Goal: Information Seeking & Learning: Learn about a topic

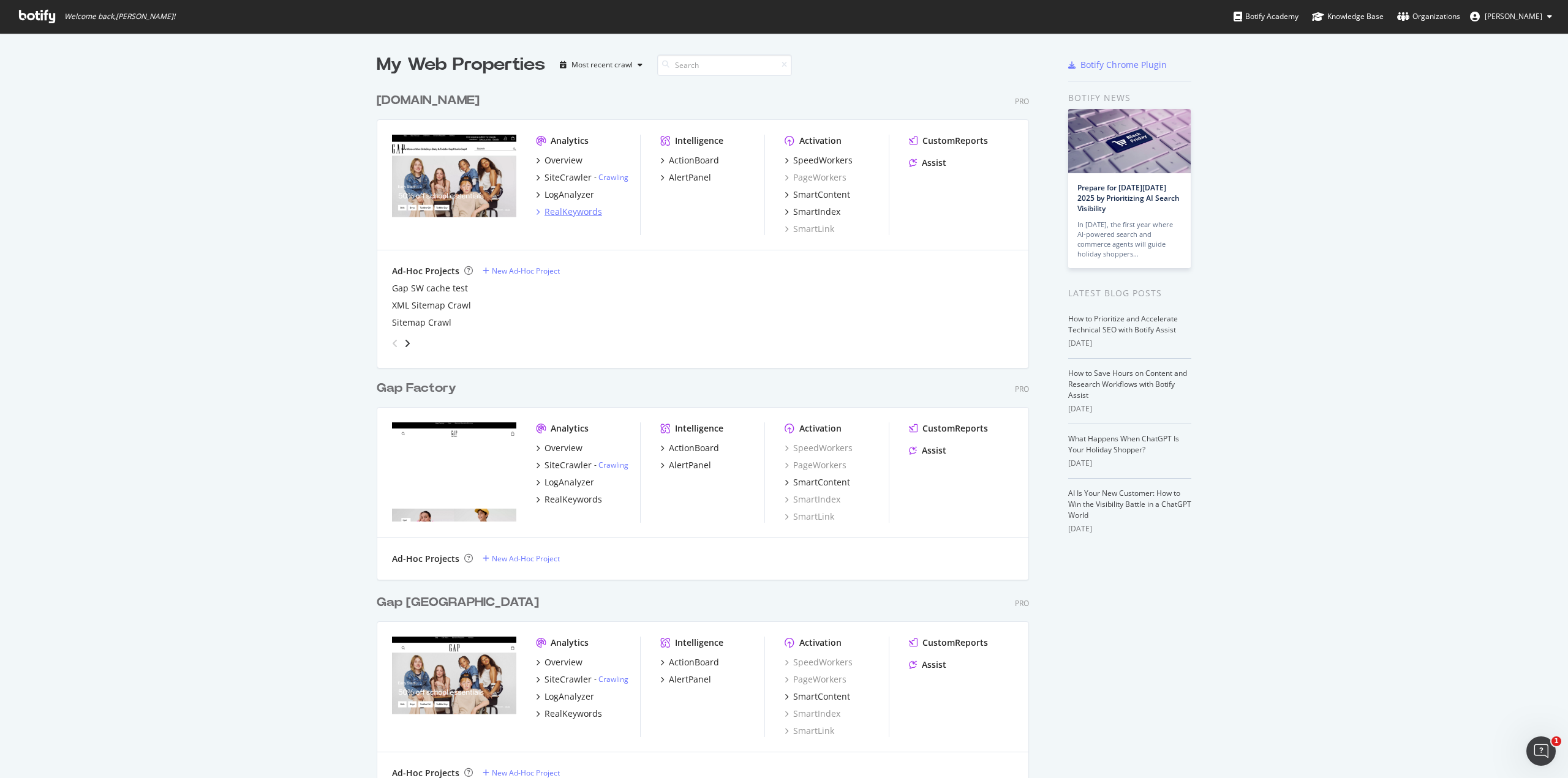
click at [563, 211] on div "RealKeywords" at bounding box center [573, 211] width 57 height 12
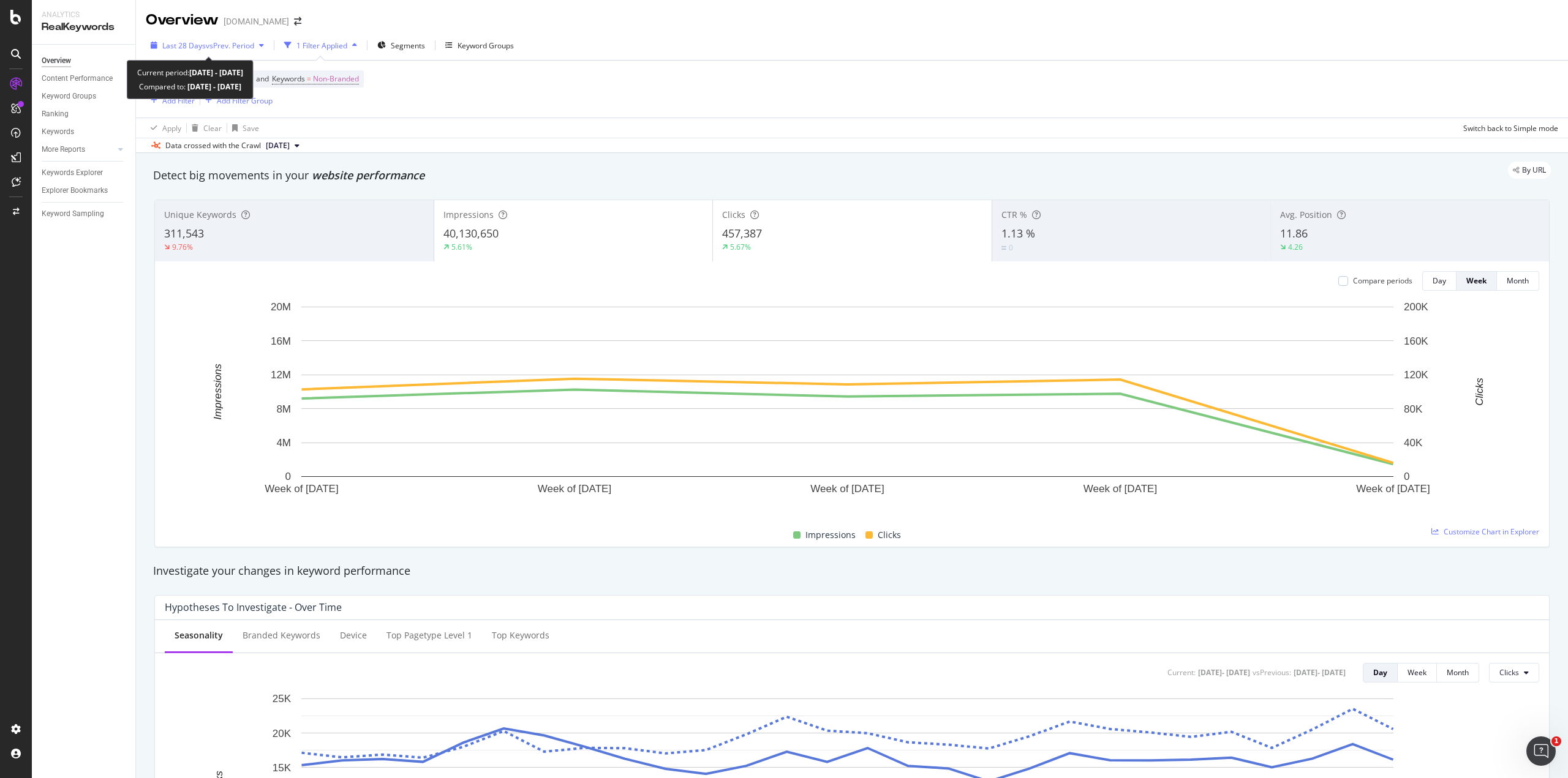
click at [200, 43] on span "Last 28 Days" at bounding box center [184, 45] width 44 height 10
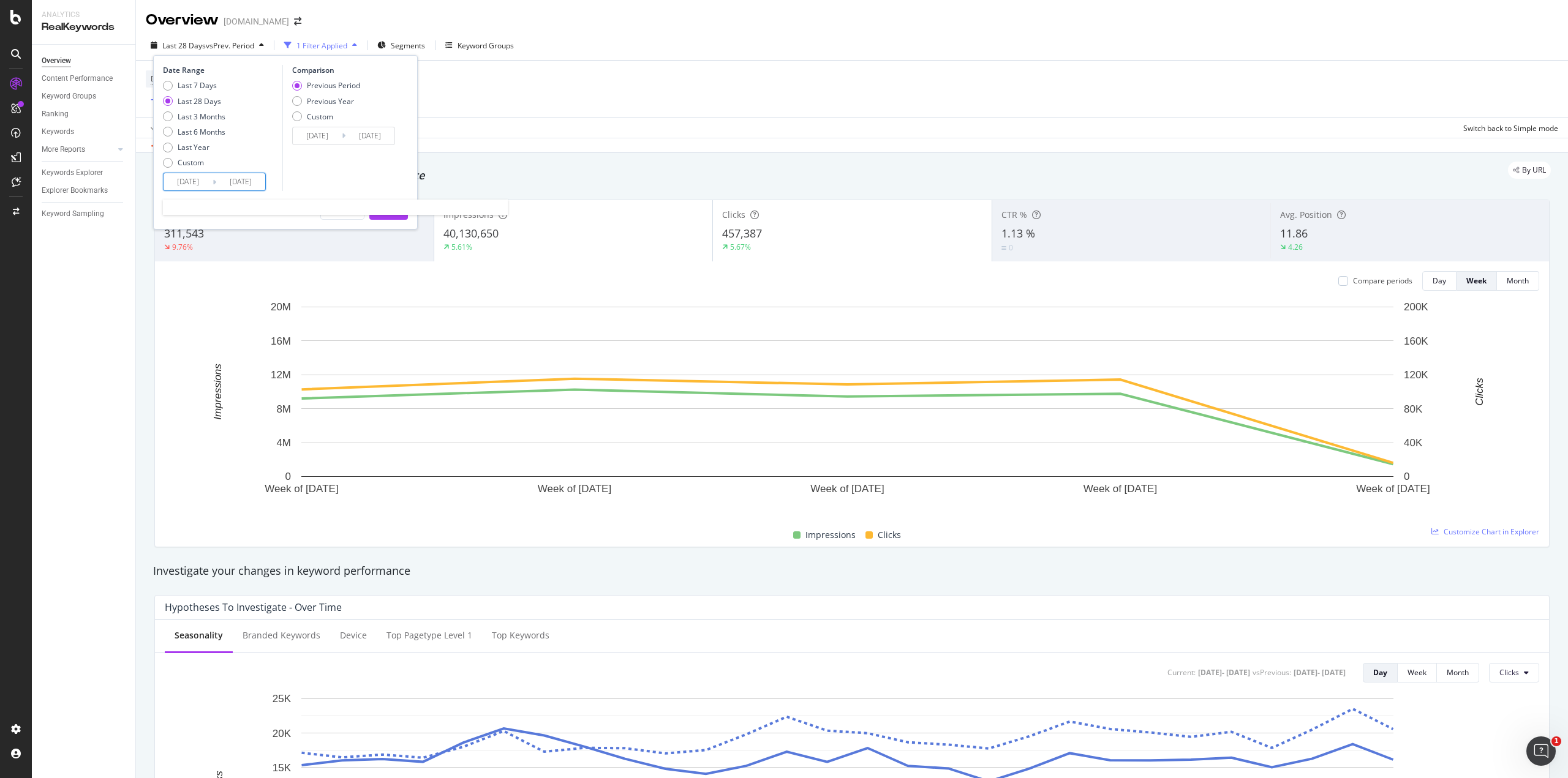
click at [197, 181] on input "[DATE]" at bounding box center [188, 181] width 49 height 17
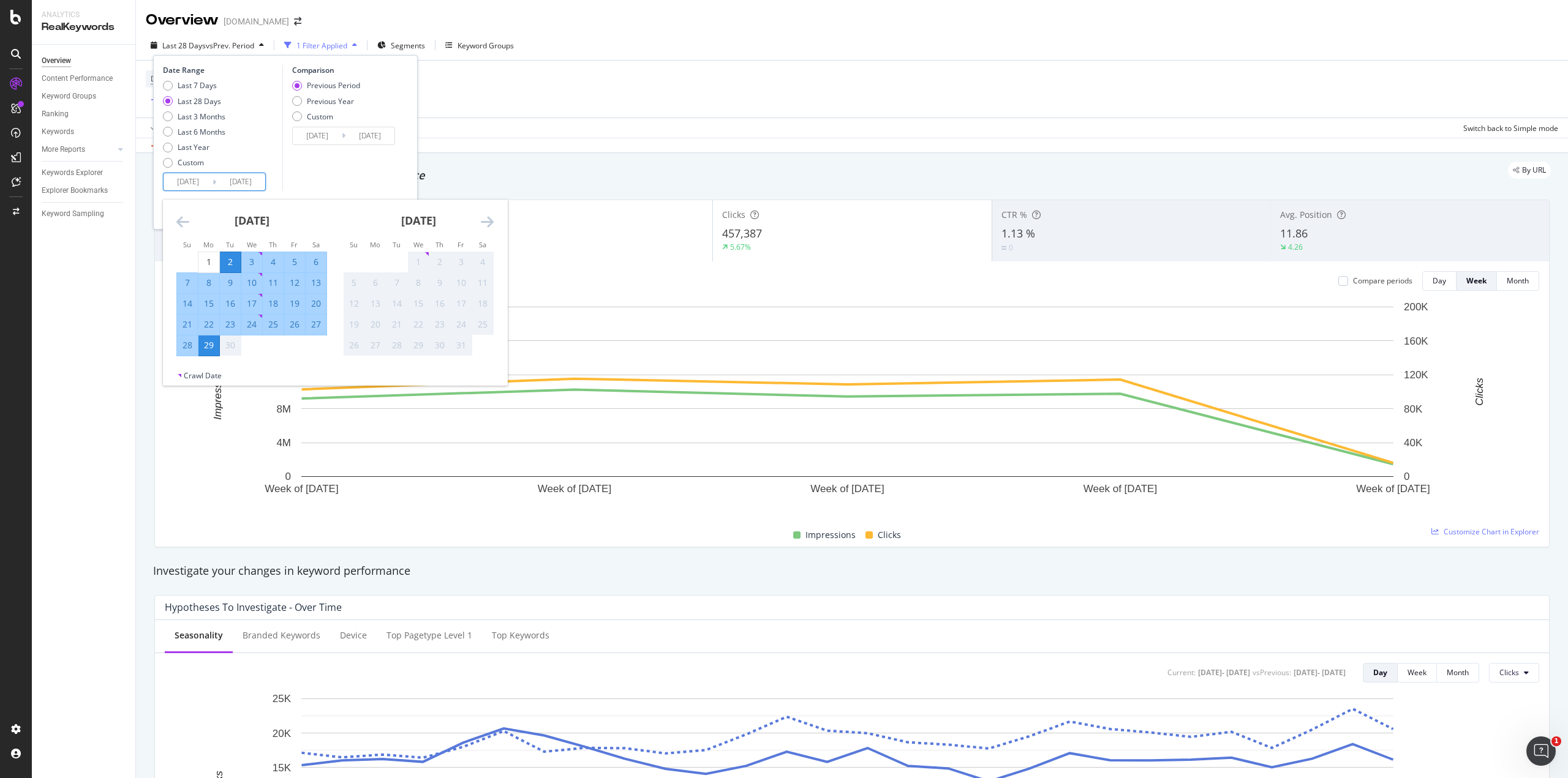
click at [190, 324] on div "21" at bounding box center [188, 324] width 21 height 12
type input "[DATE]"
click at [321, 328] on div "27" at bounding box center [316, 324] width 21 height 12
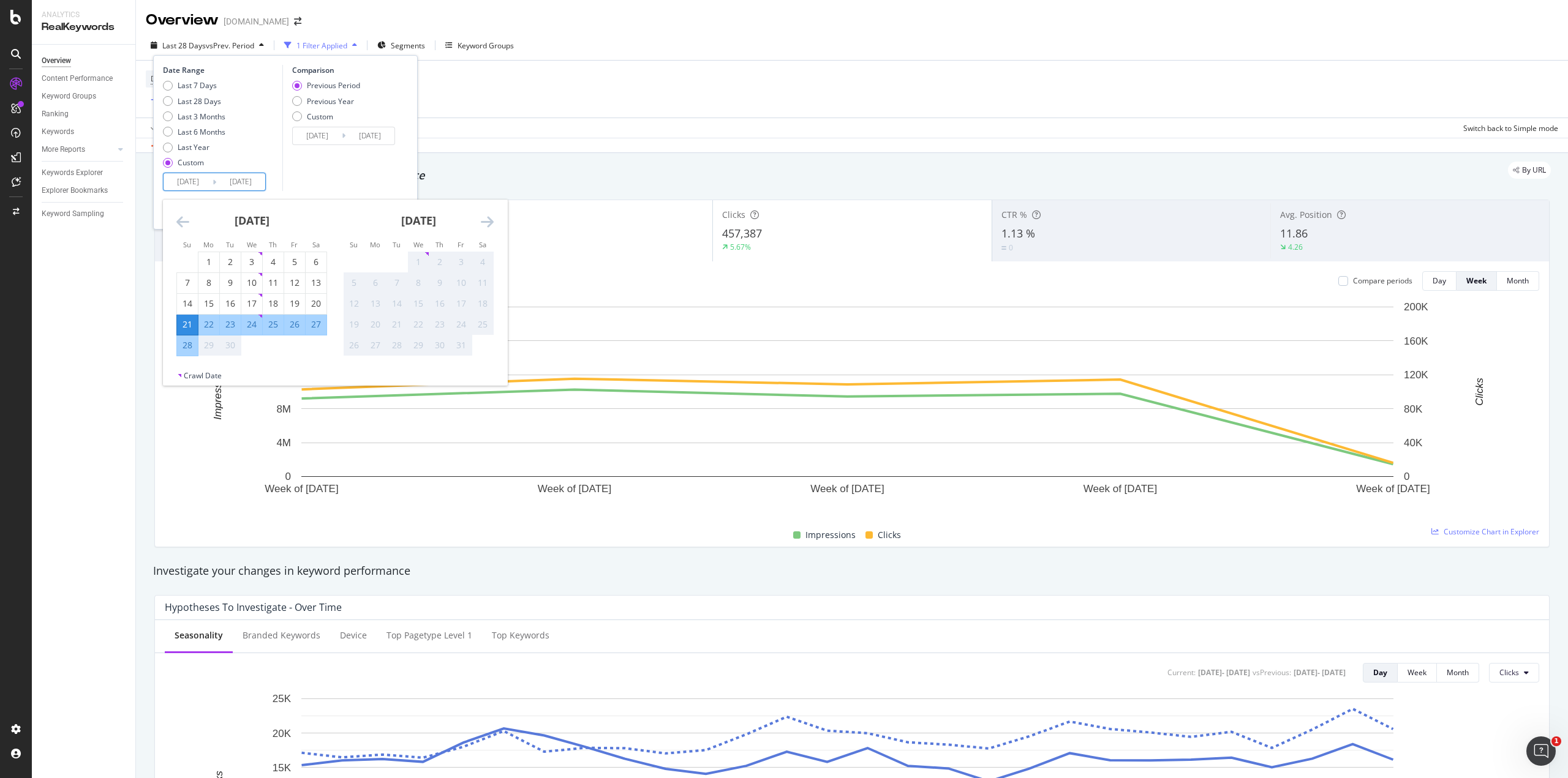
type input "[DATE]"
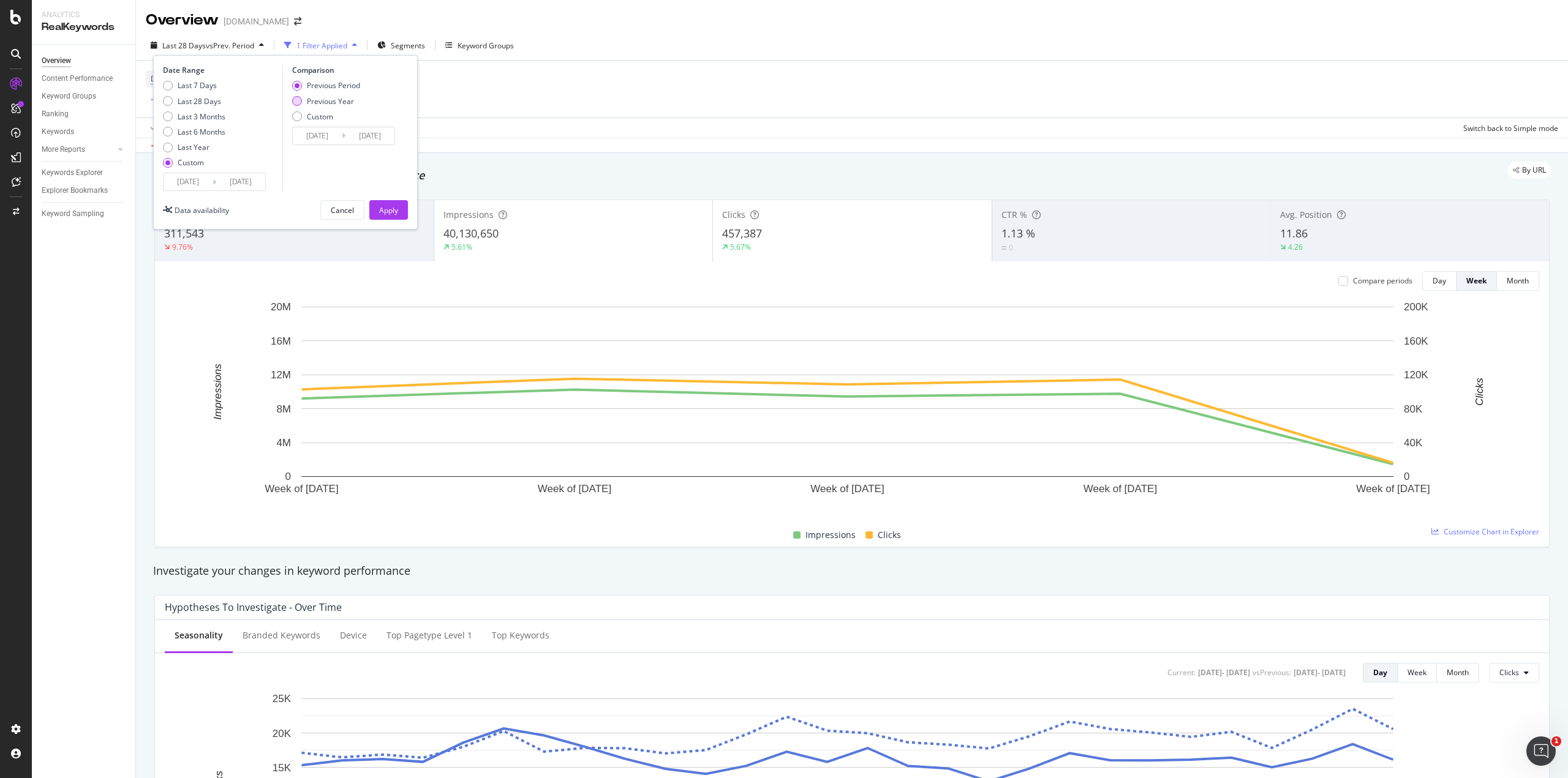
click at [298, 98] on div "Previous Year" at bounding box center [296, 100] width 9 height 9
type input "[DATE]"
click at [394, 201] on div "Apply" at bounding box center [389, 210] width 19 height 18
